Goal: Task Accomplishment & Management: Complete application form

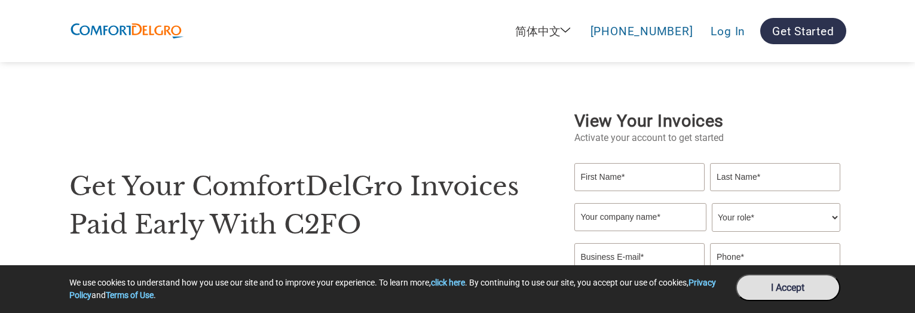
click at [624, 170] on input "text" at bounding box center [639, 177] width 130 height 28
type input "Tommy"
type input "Butz"
type input "tommy.butz@c2fo.com"
type input "6789772925"
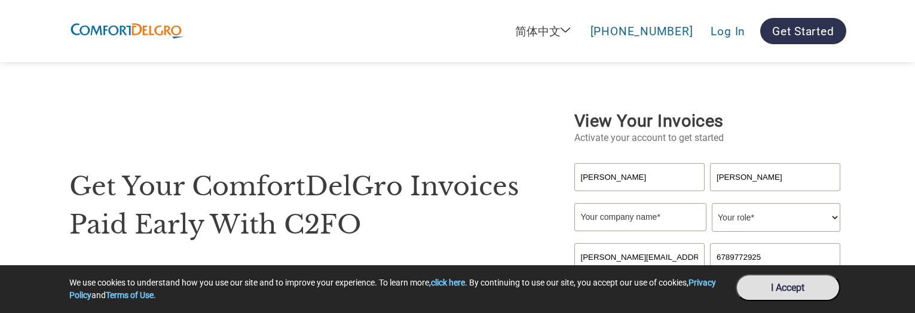
click at [589, 214] on input "text" at bounding box center [640, 217] width 132 height 28
type input "Tommy Test"
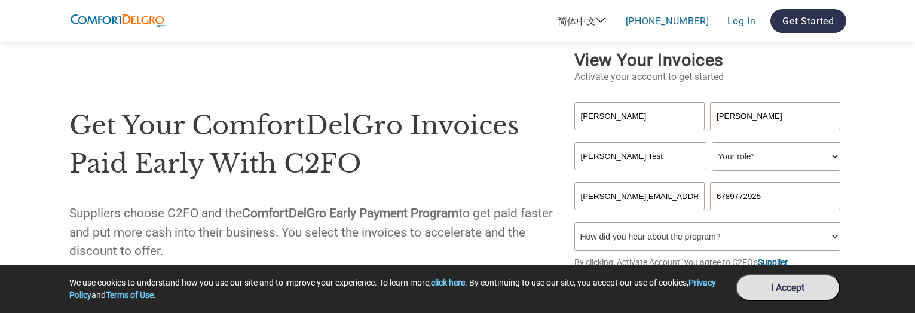
scroll to position [87, 0]
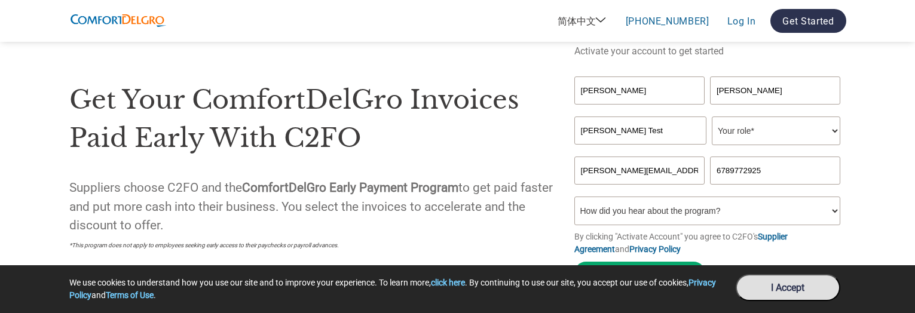
click at [616, 158] on input "tommy.butz@c2fo.com" at bounding box center [639, 171] width 130 height 28
type input "testtommy@gmail.com"
click at [622, 201] on select "How did you hear about the program? Received a letter Email Social Media Online…" at bounding box center [707, 211] width 267 height 29
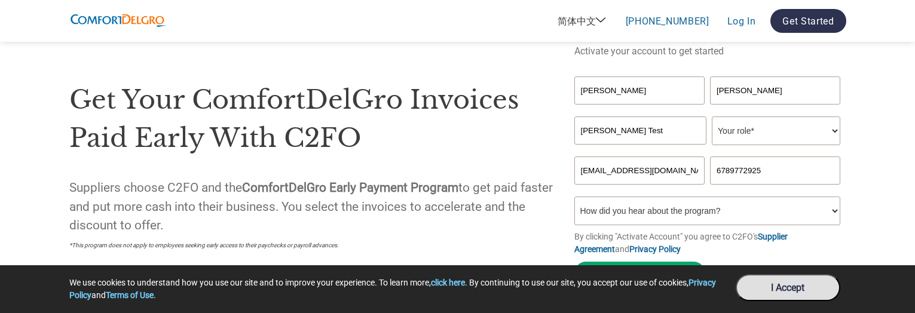
select select "Received a Letter"
click at [574, 197] on select "How did you hear about the program? Received a letter Email Social Media Online…" at bounding box center [707, 211] width 267 height 29
click at [637, 171] on input "testtommy@gmail.com" at bounding box center [639, 171] width 130 height 28
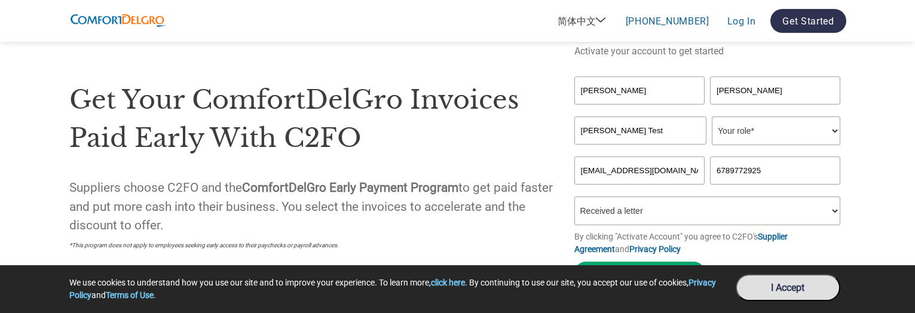
click at [382, 179] on p "Suppliers choose C2FO and the ComfortDelGro Early Payment Program to get paid f…" at bounding box center [315, 207] width 493 height 56
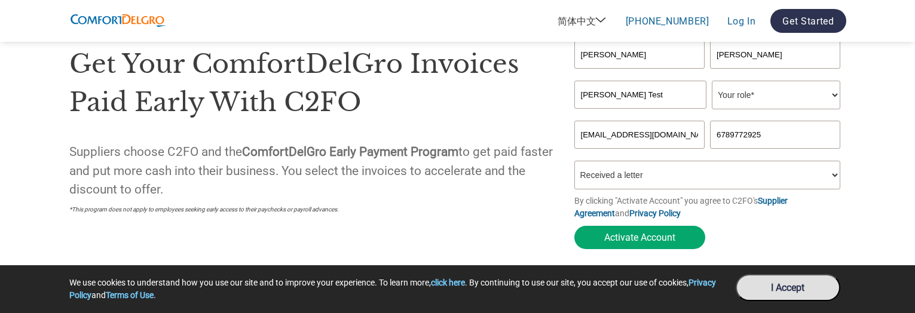
scroll to position [134, 0]
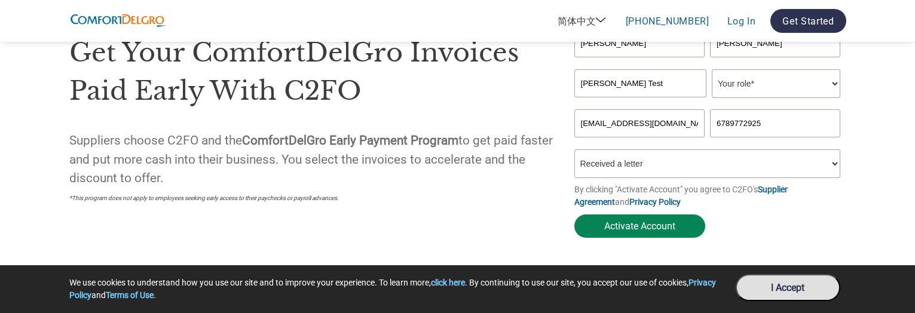
click at [613, 219] on button "Activate Account" at bounding box center [639, 226] width 131 height 23
click at [749, 81] on select "Your role* CFO Controller Credit Manager Finance Director Treasurer CEO Preside…" at bounding box center [776, 83] width 128 height 29
select select "CFO"
click at [712, 69] on select "Your role* CFO Controller Credit Manager Finance Director Treasurer CEO Preside…" at bounding box center [776, 83] width 128 height 29
click at [647, 216] on button "Activate Account" at bounding box center [639, 226] width 131 height 23
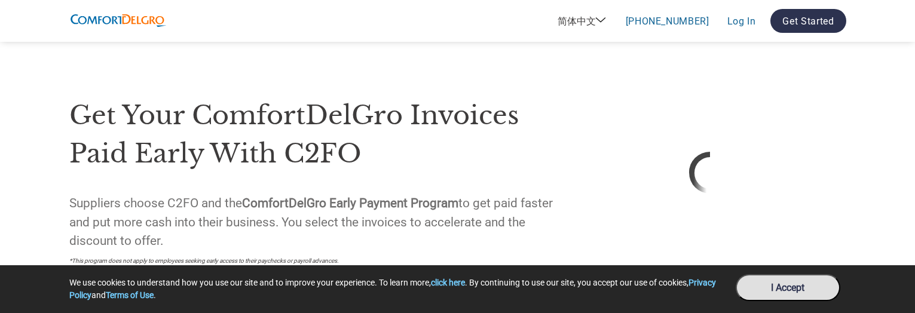
scroll to position [71, 0]
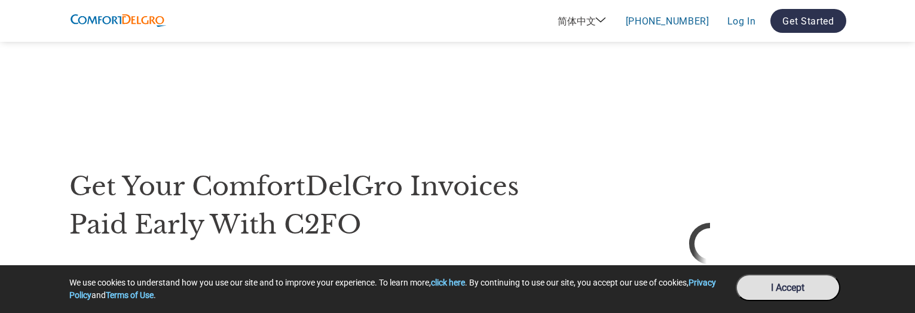
select select "zh-CN"
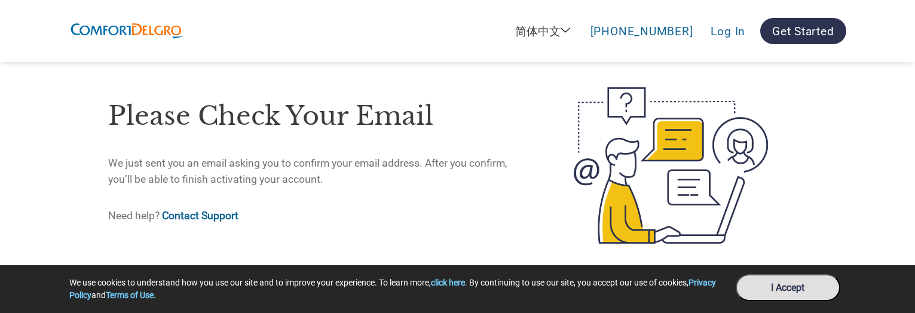
click at [167, 170] on p "We just sent you an email asking you to confirm your email address. After you c…" at bounding box center [320, 171] width 424 height 32
click at [355, 166] on p "We just sent you an email asking you to confirm your email address. After you c…" at bounding box center [320, 171] width 424 height 32
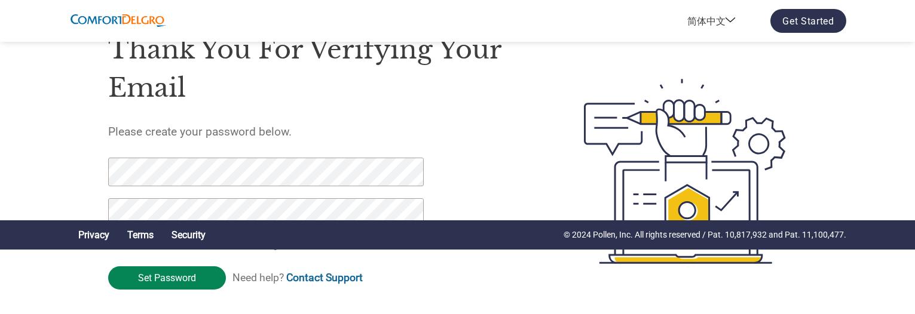
click at [178, 275] on input "Set Password" at bounding box center [167, 278] width 118 height 23
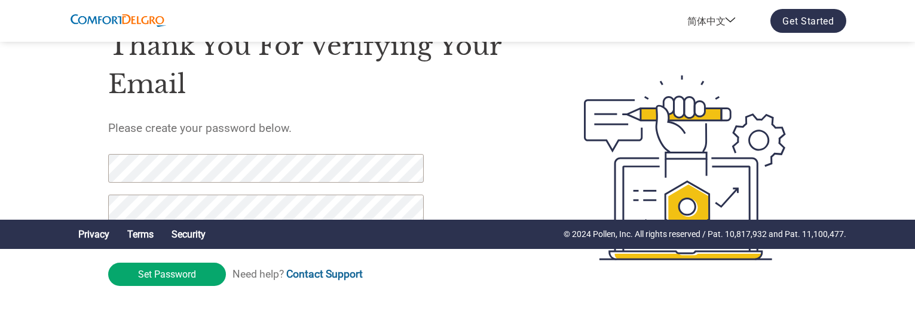
scroll to position [72, 0]
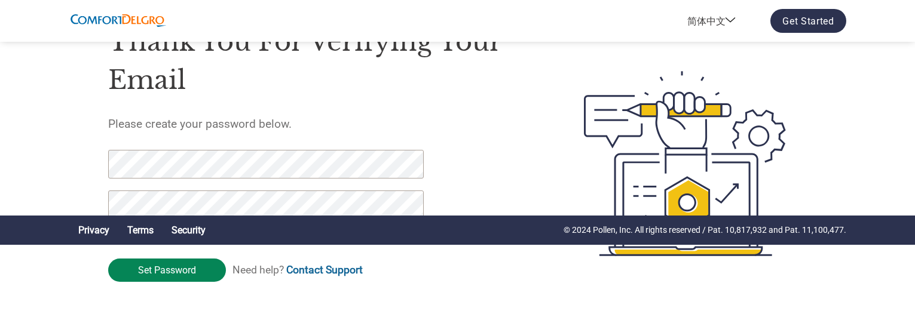
click at [160, 262] on input "Set Password" at bounding box center [167, 270] width 118 height 23
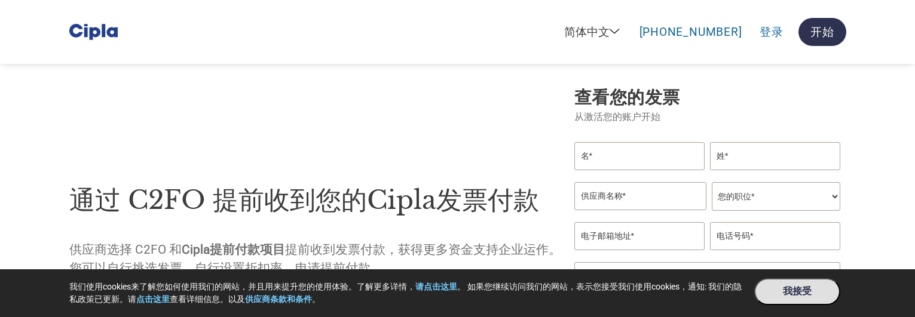
click at [598, 169] on input "text" at bounding box center [639, 156] width 130 height 28
type input "[PERSON_NAME]"
type input "Butz"
type input "[PERSON_NAME][EMAIL_ADDRESS][DOMAIN_NAME]"
type input "6789772925"
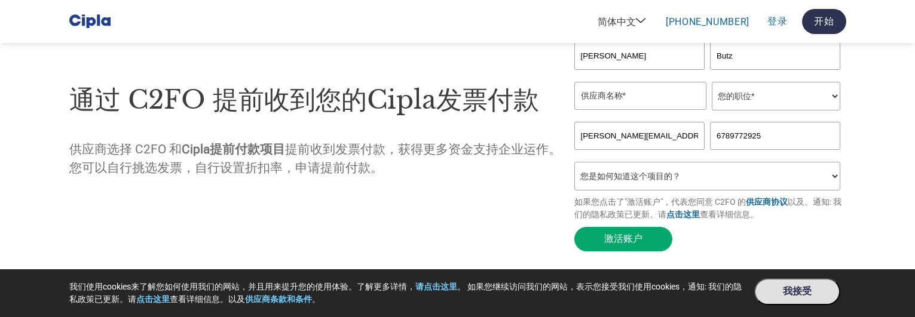
scroll to position [112, 0]
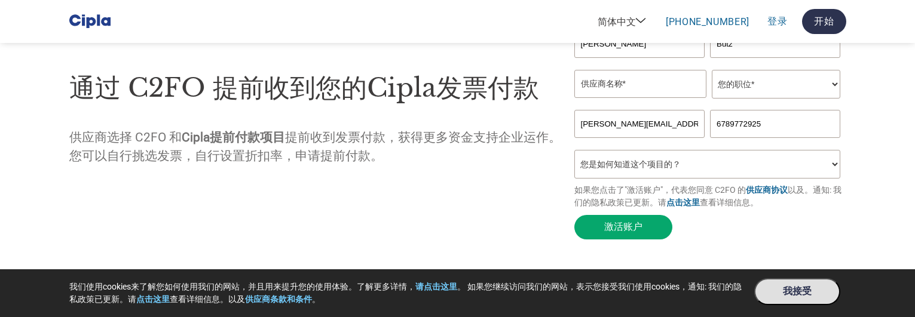
click at [619, 130] on input "[PERSON_NAME][EMAIL_ADDRESS][DOMAIN_NAME]" at bounding box center [639, 124] width 130 height 28
paste input "esttommy1butz@yaho"
type input "[EMAIL_ADDRESS][DOMAIN_NAME]"
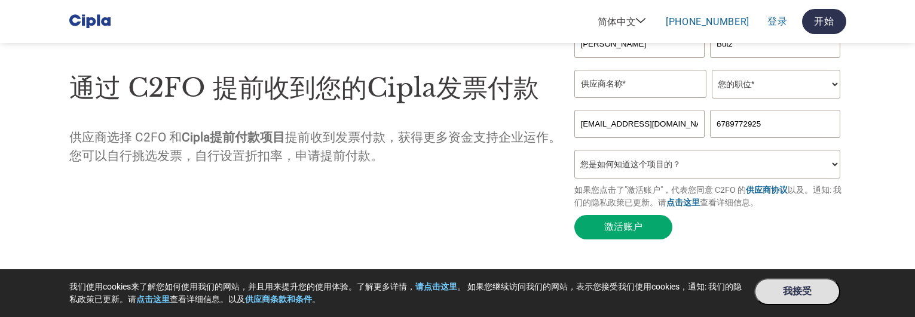
click at [626, 96] on input "text" at bounding box center [640, 84] width 132 height 28
click at [627, 82] on input "Dustiest Sticks" at bounding box center [640, 84] width 132 height 28
type input "Test [PERSON_NAME]"
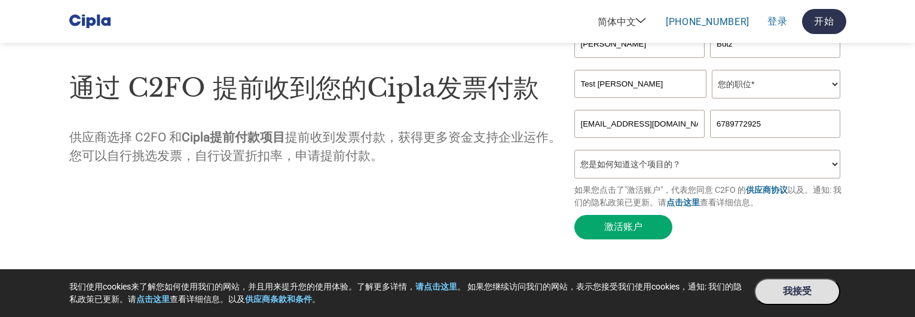
click at [760, 88] on select "您的职位* 首席财务官 会计长 财务长 财务总监 信贷经理 首席执行官 总裁 企业主/创始人 会计人员 簿记人员 应收账款人员 办公室经理 其他" at bounding box center [776, 84] width 128 height 29
select select "CFO"
click at [712, 71] on select "您的职位* 首席财务官 会计长 财务长 财务总监 信贷经理 首席执行官 总裁 企业主/创始人 会计人员 簿记人员 应收账款人员 办公室经理 其他" at bounding box center [776, 84] width 128 height 29
click at [654, 169] on select "您是如何知道这个项目的？ 从我的客户处得知 收到了电子邮件 社交媒体 在线搜索 家人/朋友/熟人 在一次活动中 其他" at bounding box center [707, 164] width 267 height 29
select select "Received a Letter"
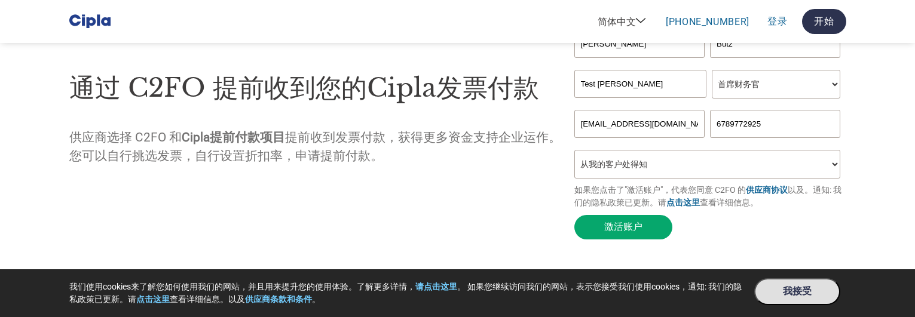
click at [574, 153] on select "您是如何知道这个项目的？ 从我的客户处得知 收到了电子邮件 社交媒体 在线搜索 家人/朋友/熟人 在一次活动中 其他" at bounding box center [707, 164] width 267 height 29
click at [385, 193] on div "通过 C2FO 提前收到您的Cipla发票付款 供应商选择 C2FO 和 Cipla提前付款项目 提前收到发票付款，获得更多资金支持企业运作。您可以自行挑选发…" at bounding box center [315, 109] width 493 height 244
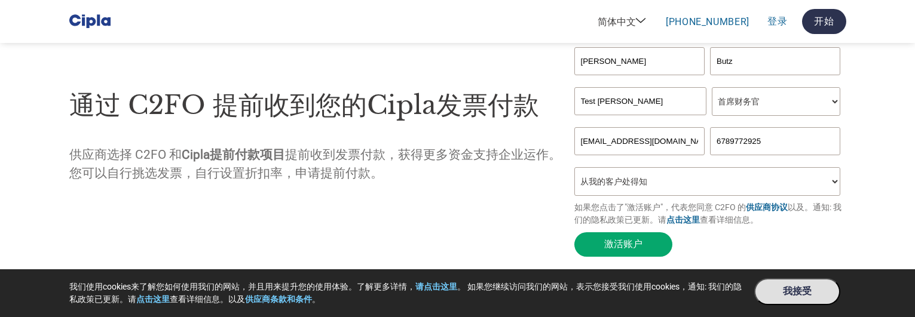
scroll to position [102, 0]
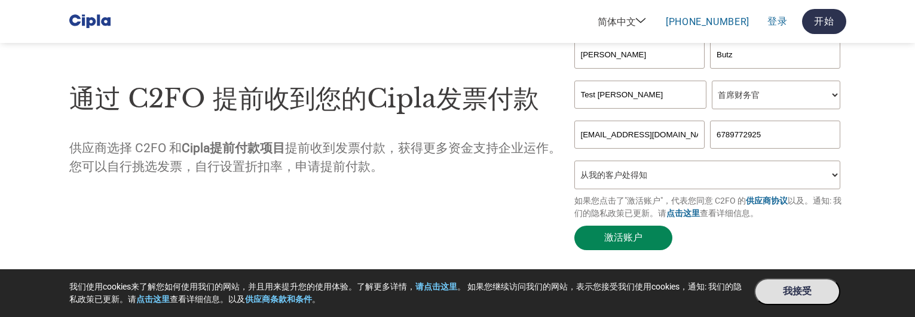
click at [624, 237] on button "激活账户" at bounding box center [623, 238] width 98 height 25
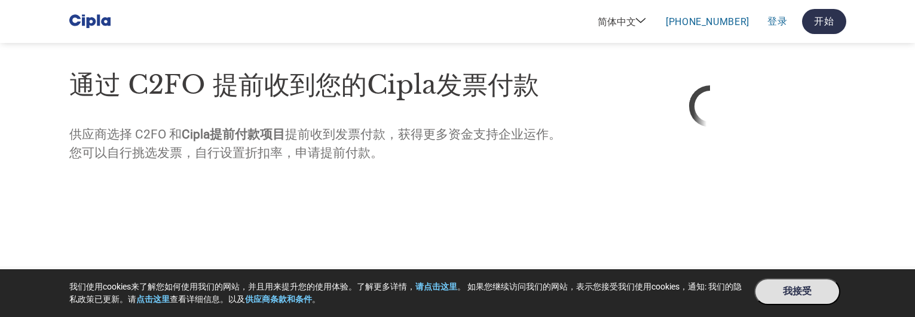
scroll to position [81, 0]
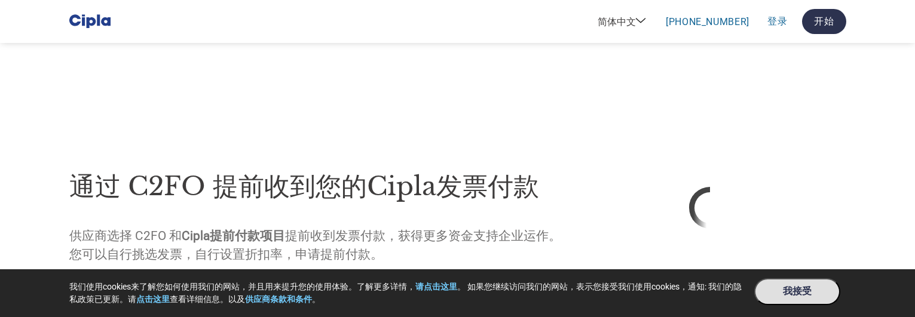
select select "zh-CN"
